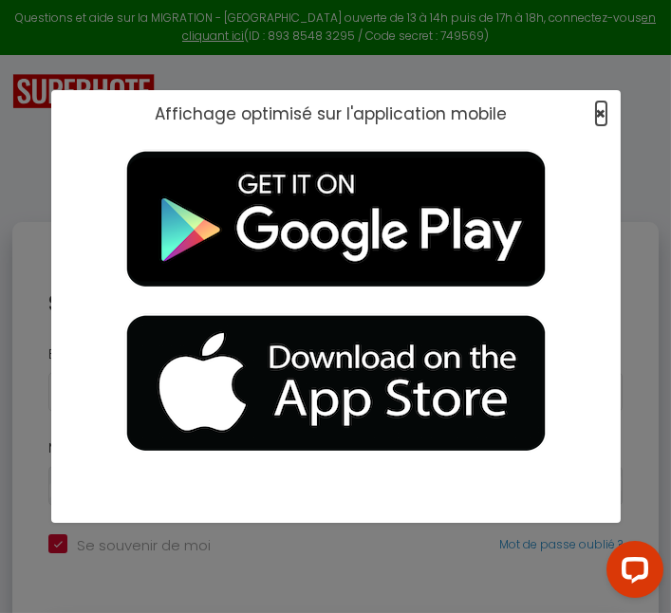
click at [602, 120] on span "×" at bounding box center [601, 113] width 10 height 24
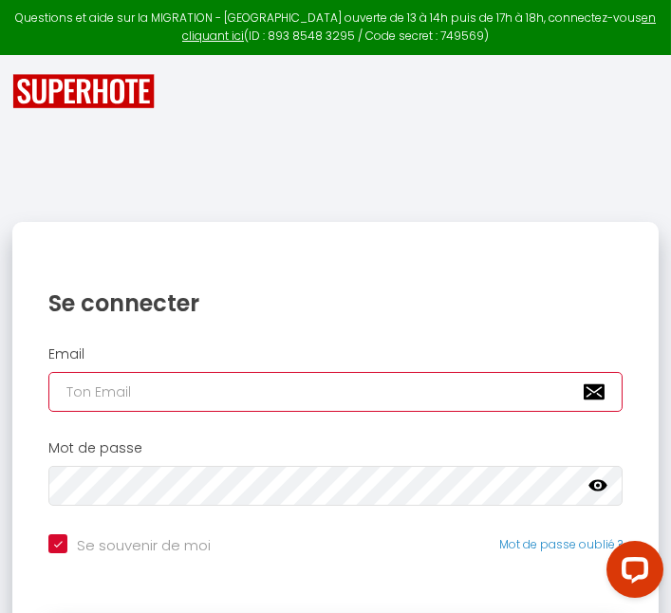
click at [469, 397] on input "email" at bounding box center [335, 392] width 574 height 40
type input "[EMAIL_ADDRESS][DOMAIN_NAME]"
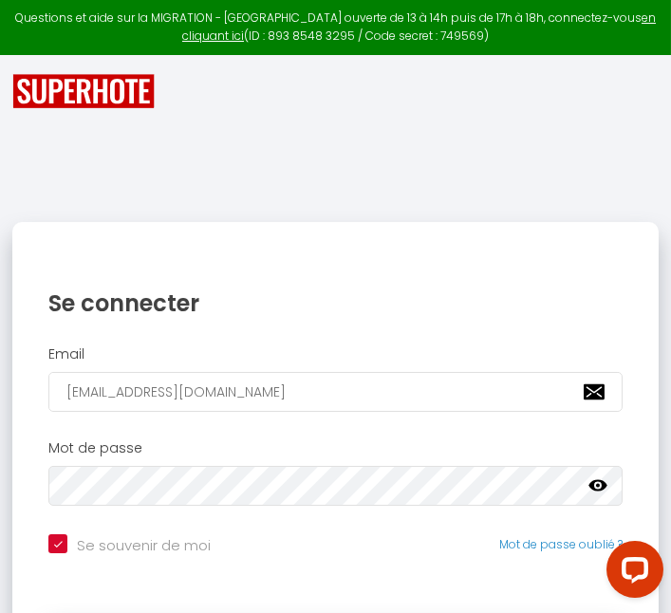
checkbox input "true"
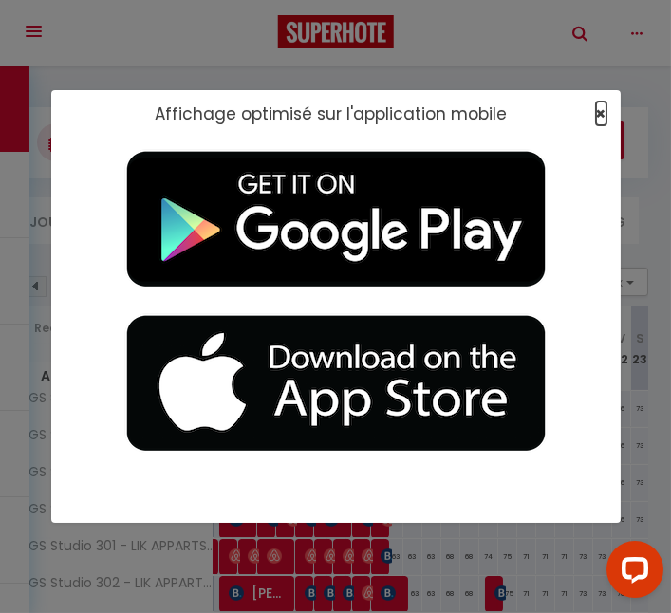
click at [600, 119] on span "×" at bounding box center [601, 113] width 10 height 24
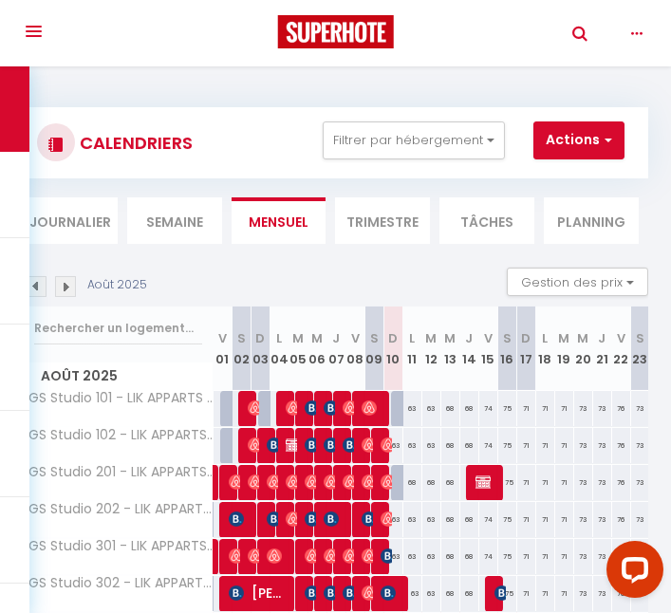
click at [640, 35] on icon "button" at bounding box center [636, 33] width 11 height 17
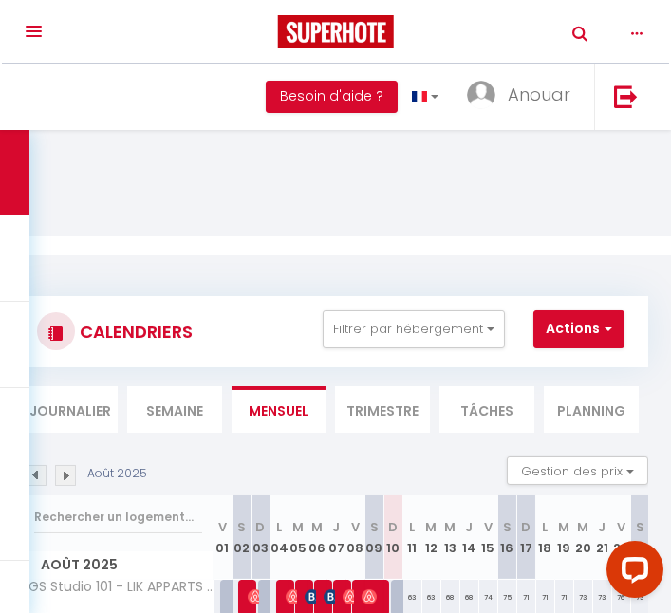
click at [645, 45] on button "button" at bounding box center [637, 31] width 43 height 63
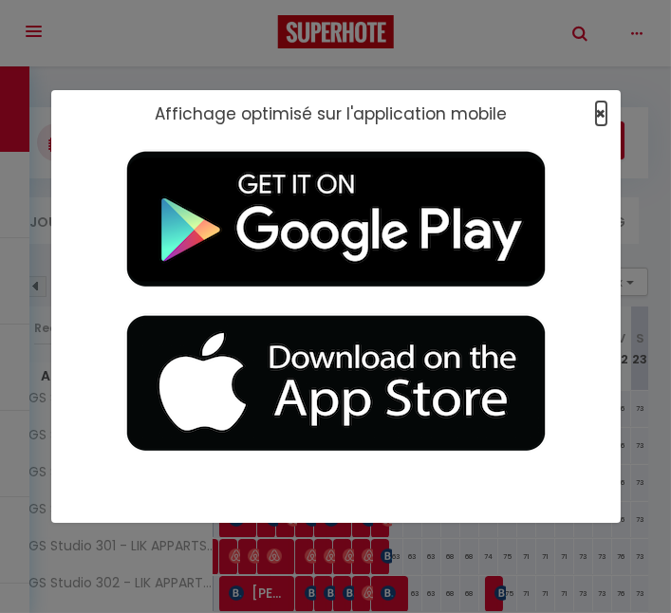
click at [598, 112] on span "×" at bounding box center [601, 113] width 10 height 24
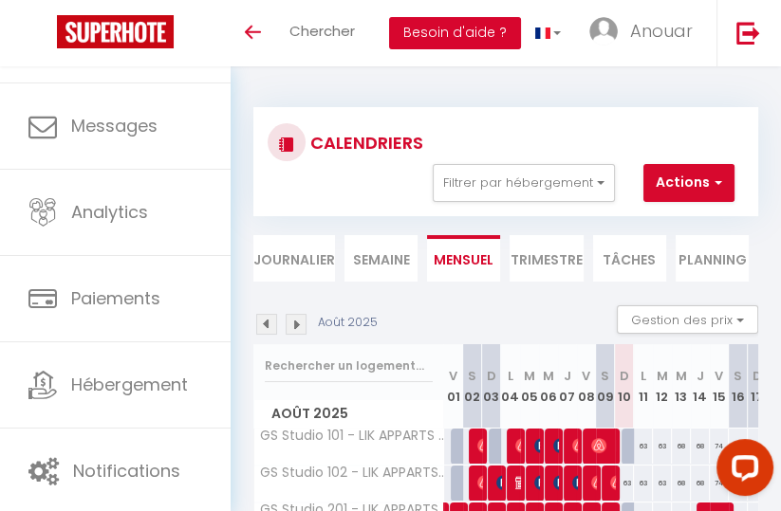
click at [482, 39] on button "Besoin d'aide ?" at bounding box center [455, 33] width 132 height 32
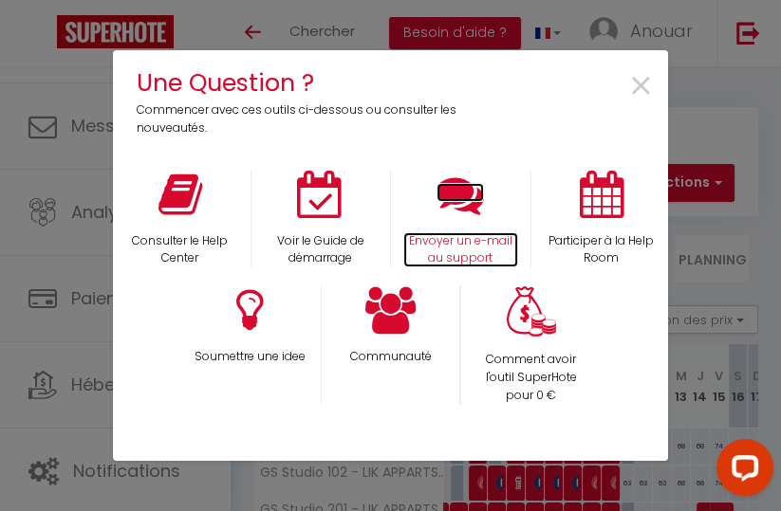
click at [468, 215] on icon at bounding box center [459, 194] width 47 height 47
